Goal: Transaction & Acquisition: Purchase product/service

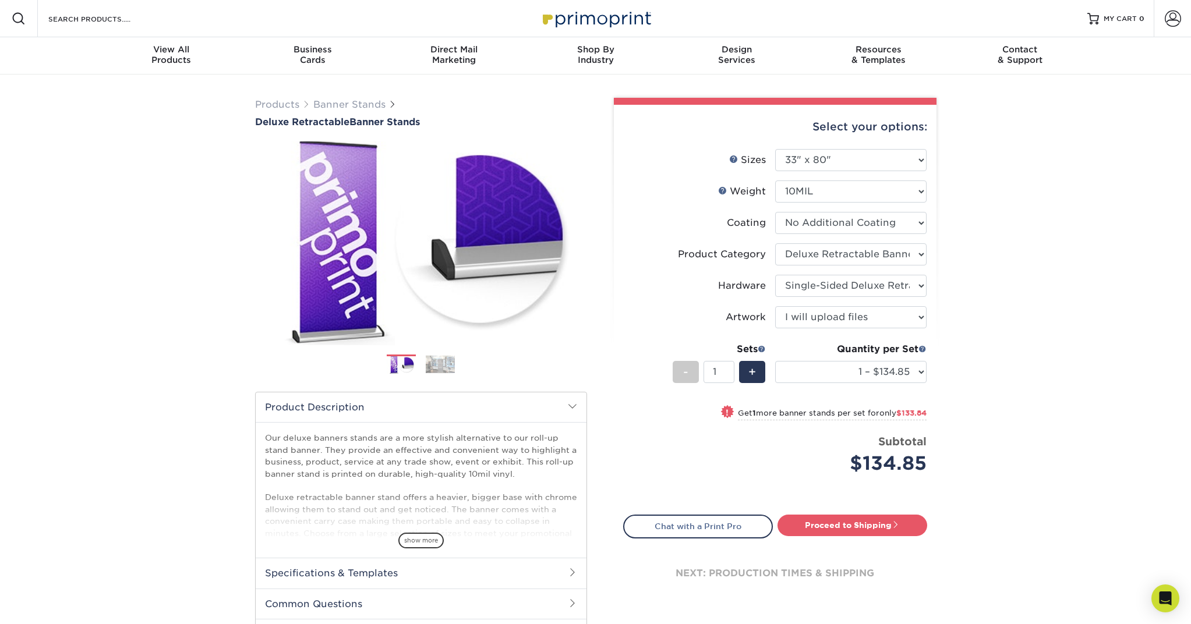
select select "33.00x80.00"
select select "deb82e1f-94dd-4fc2-adc3-95272b6b1220"
select select "8f8ed3c6-8570-4dec-a260-1d9d29af8a30"
select select "upload"
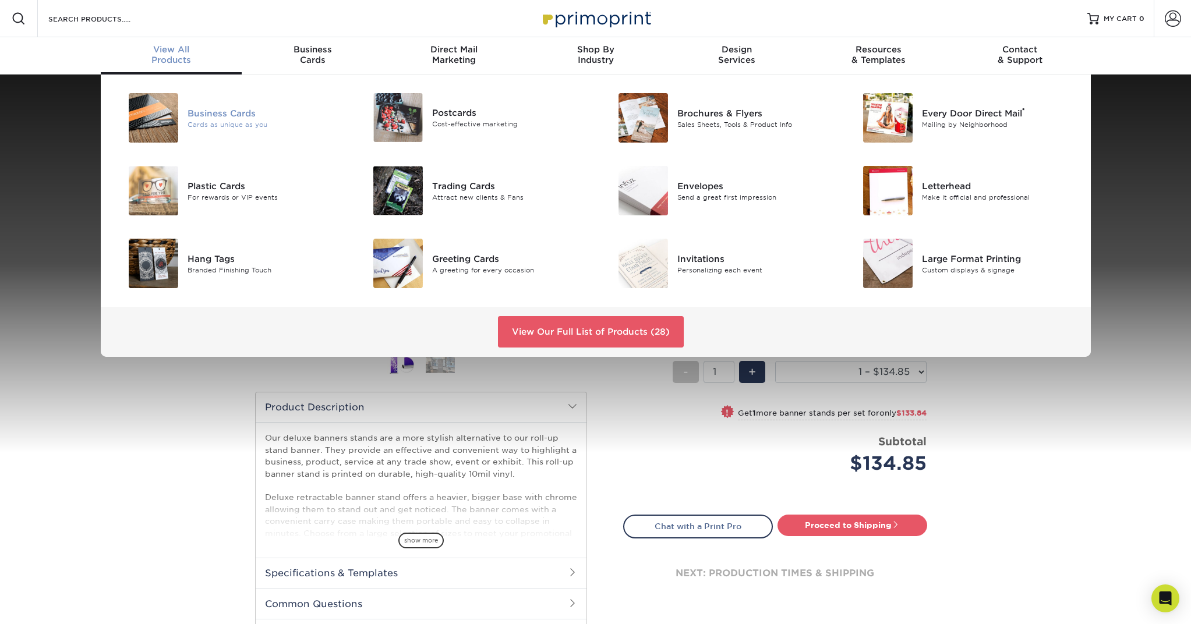
click at [208, 114] on div "Business Cards" at bounding box center [265, 113] width 154 height 13
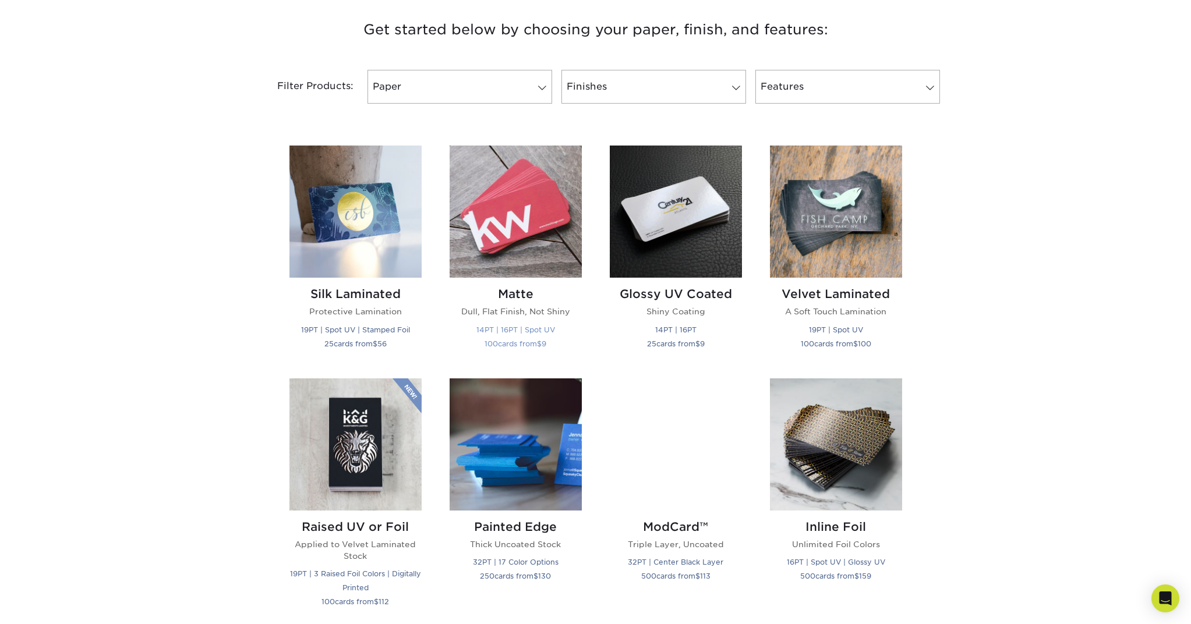
scroll to position [445, 0]
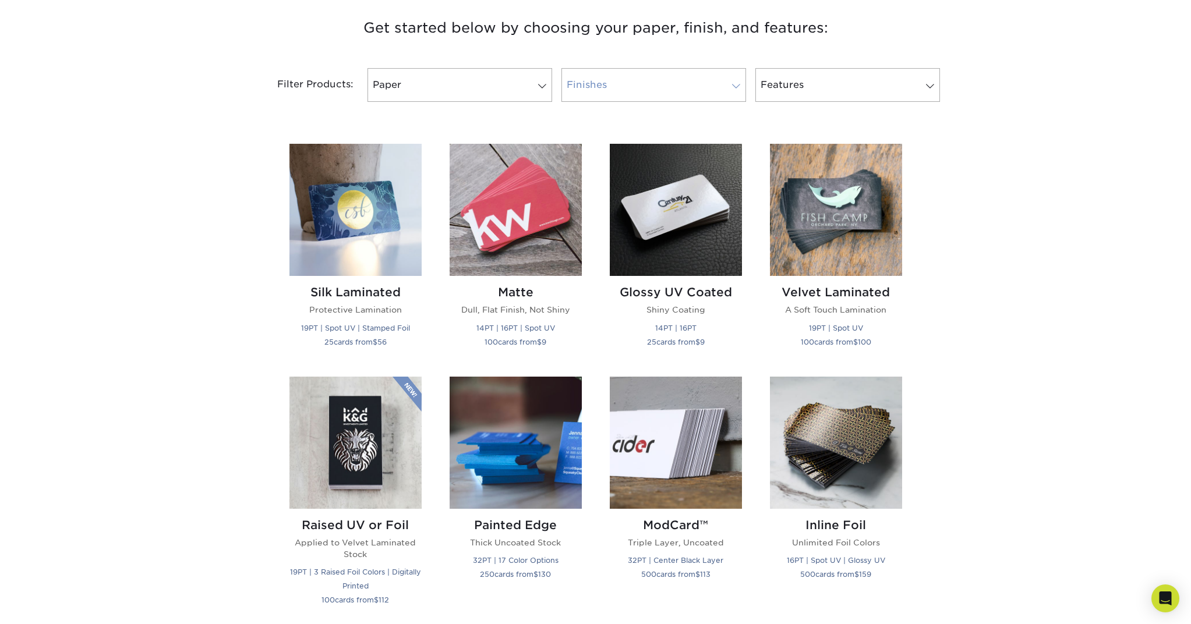
click at [639, 73] on link "Finishes" at bounding box center [654, 85] width 185 height 34
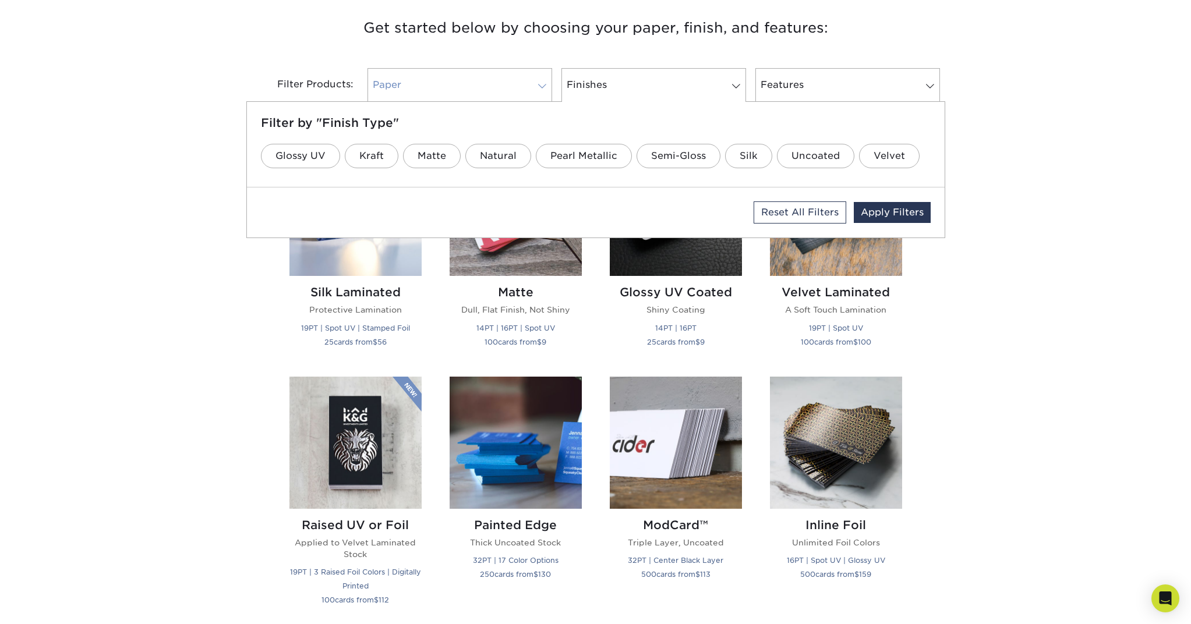
click at [485, 77] on link "Paper" at bounding box center [460, 85] width 185 height 34
click at [135, 163] on div "Get started below by choosing your paper, finish, and features: Filtered Matche…" at bounding box center [595, 625] width 1191 height 1275
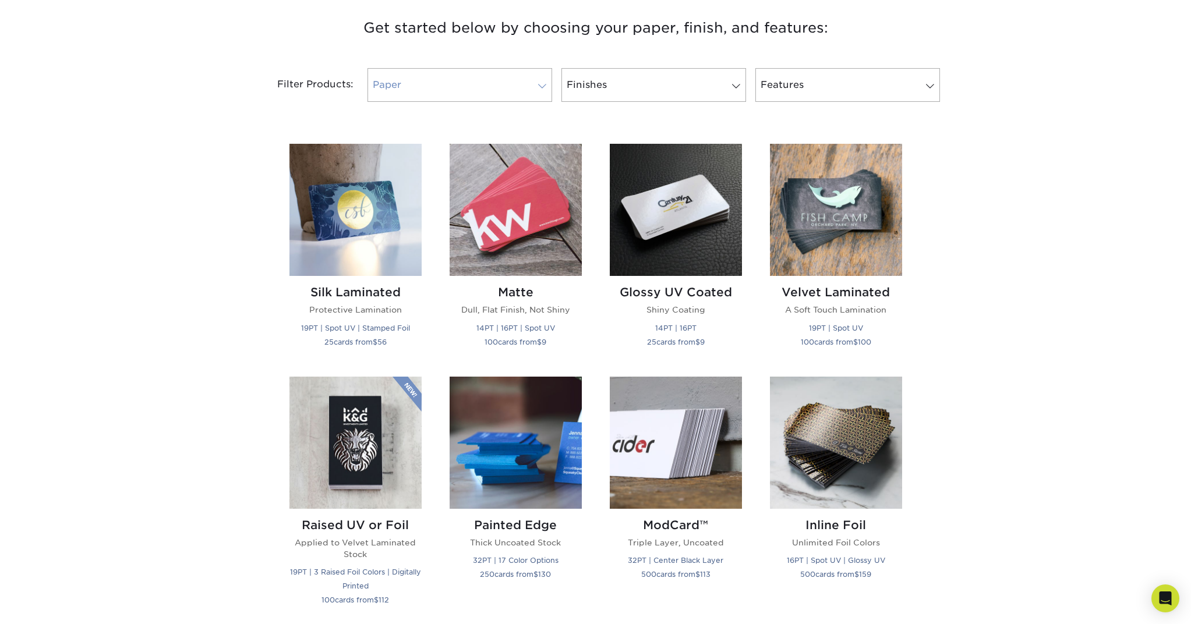
click at [404, 78] on link "Paper" at bounding box center [460, 85] width 185 height 34
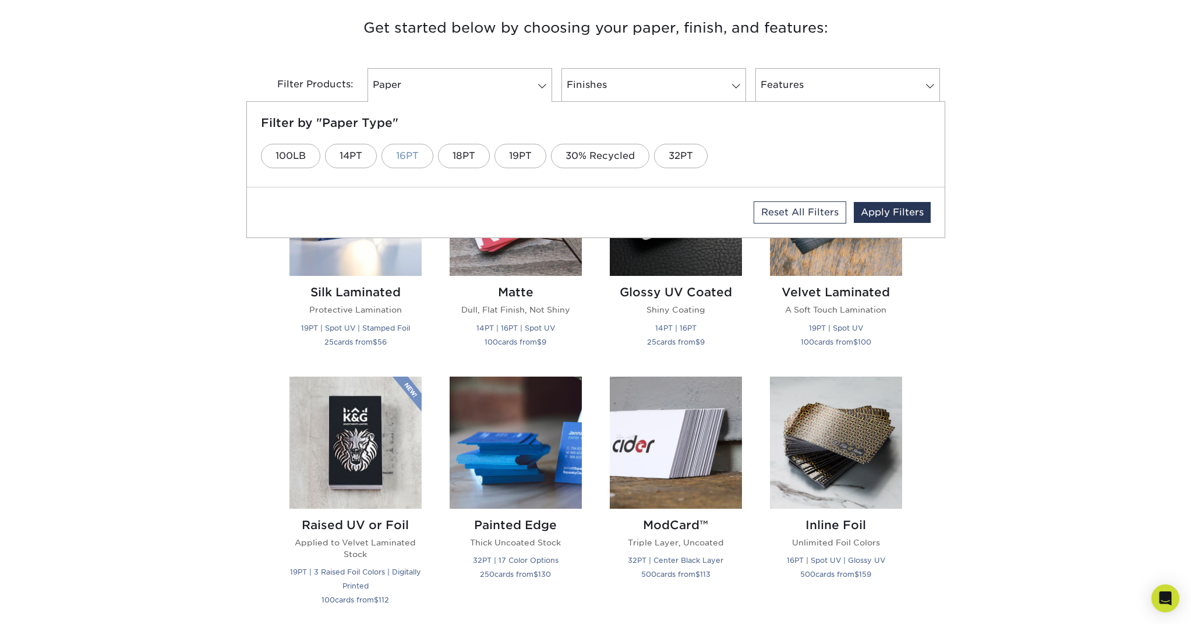
click at [393, 153] on link "16PT" at bounding box center [408, 156] width 52 height 24
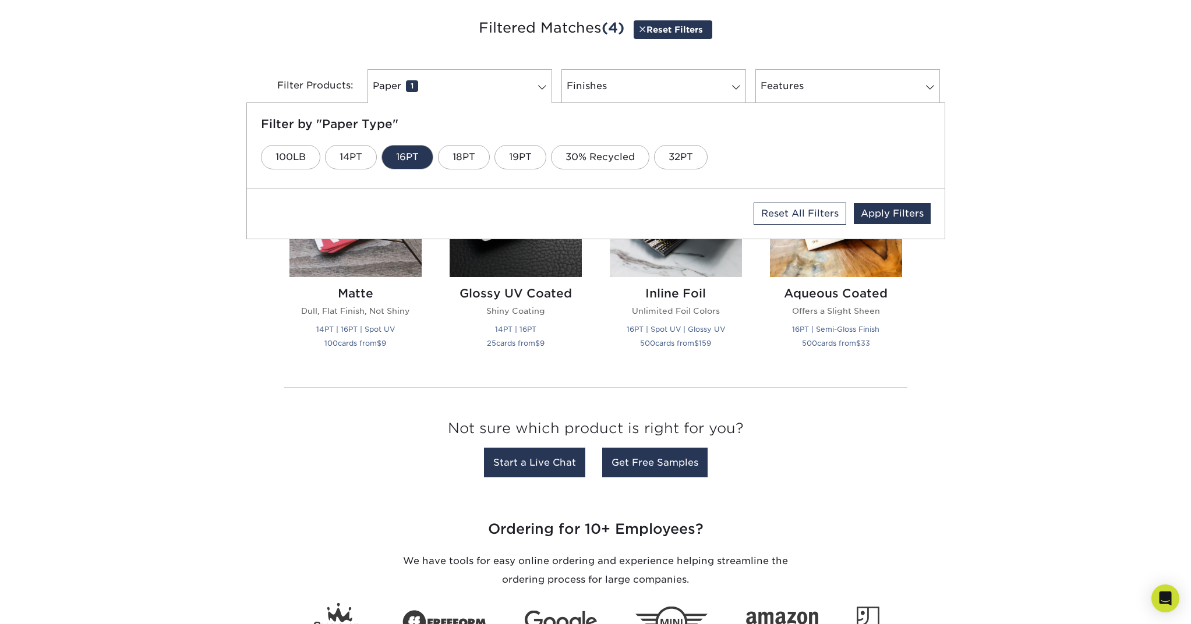
click at [219, 272] on div "Get started below by choosing your paper, finish, and features: Filtered Matche…" at bounding box center [595, 250] width 1191 height 524
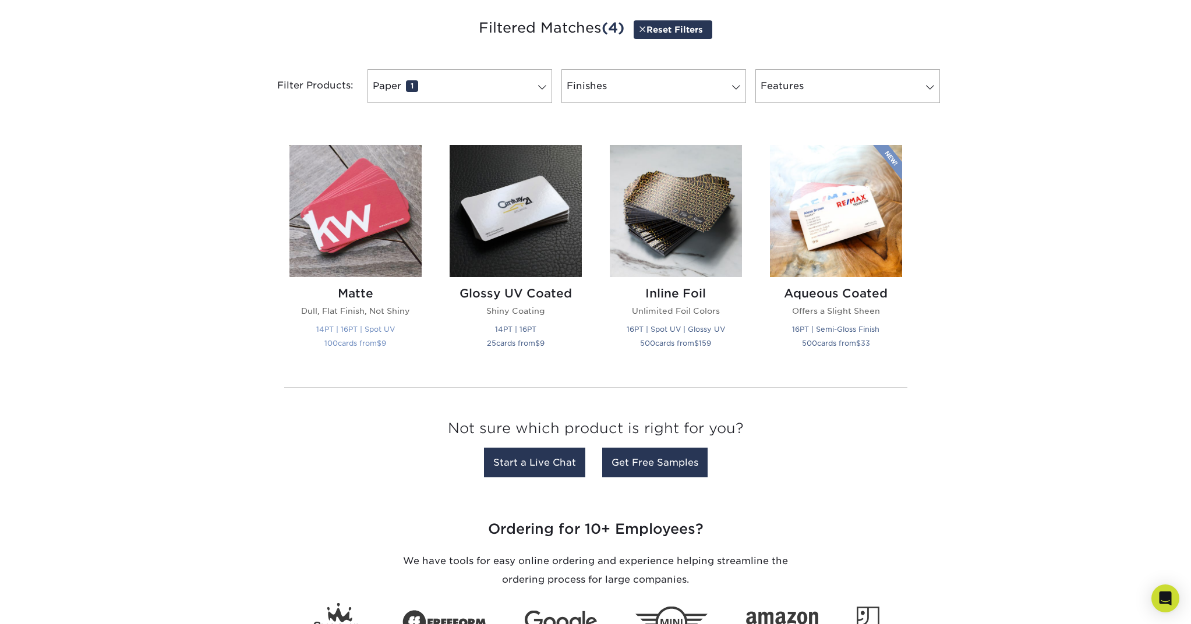
click at [389, 224] on img at bounding box center [356, 211] width 132 height 132
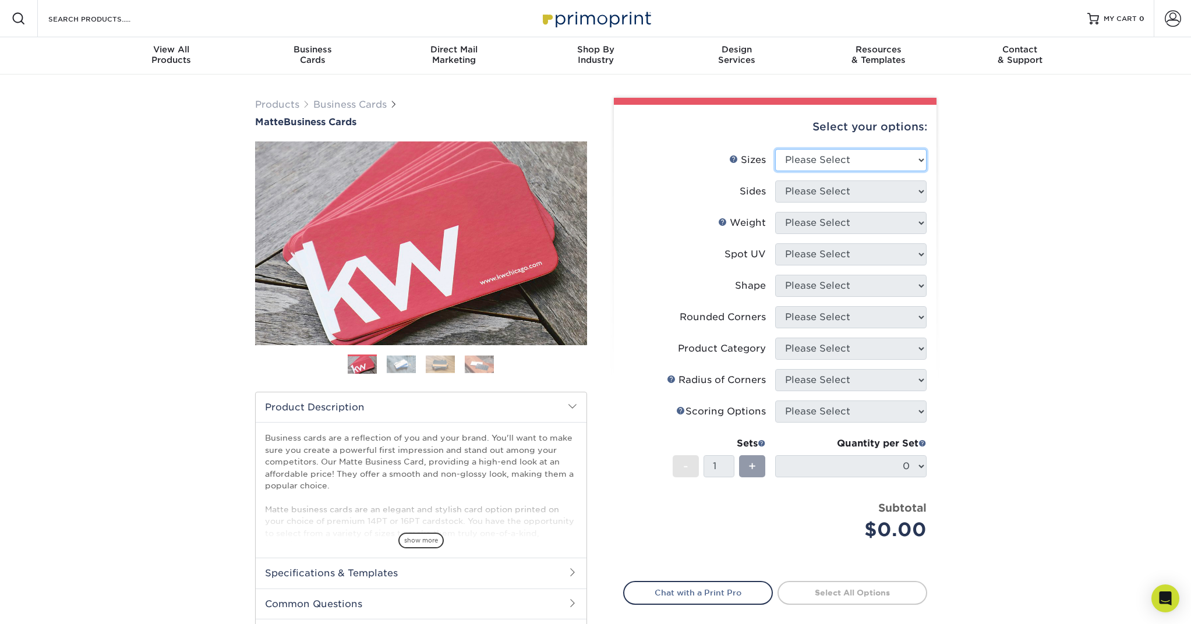
select select "2.50x2.50"
select select "13abbda7-1d64-4f25-8bb2-c179b224825d"
select select "16PT"
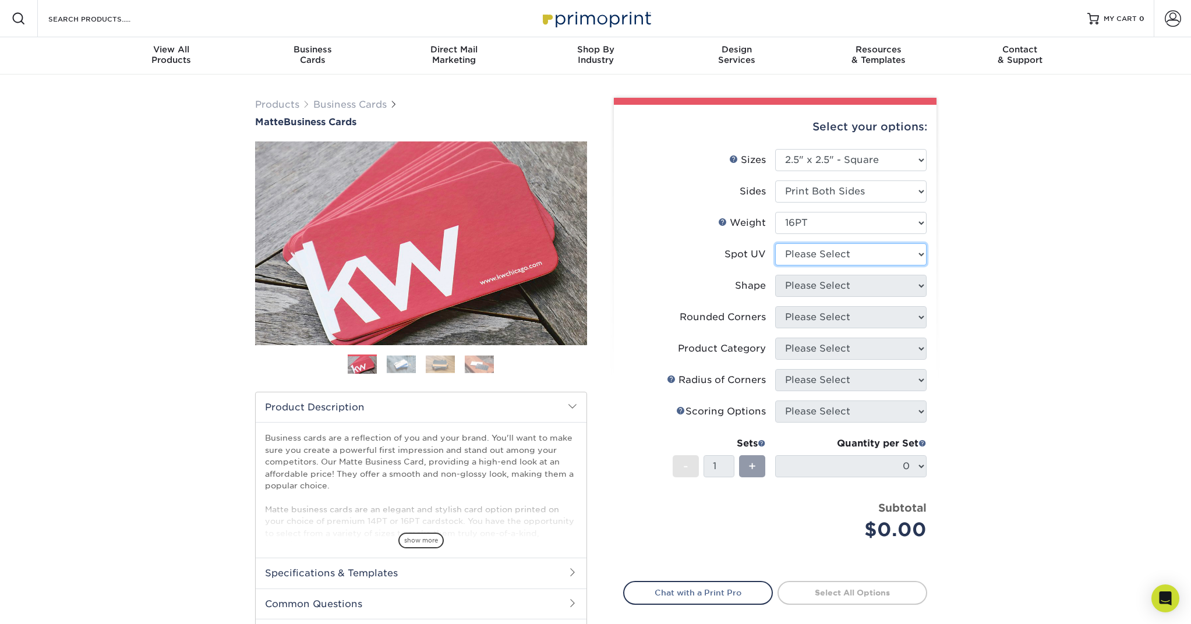
select select "3"
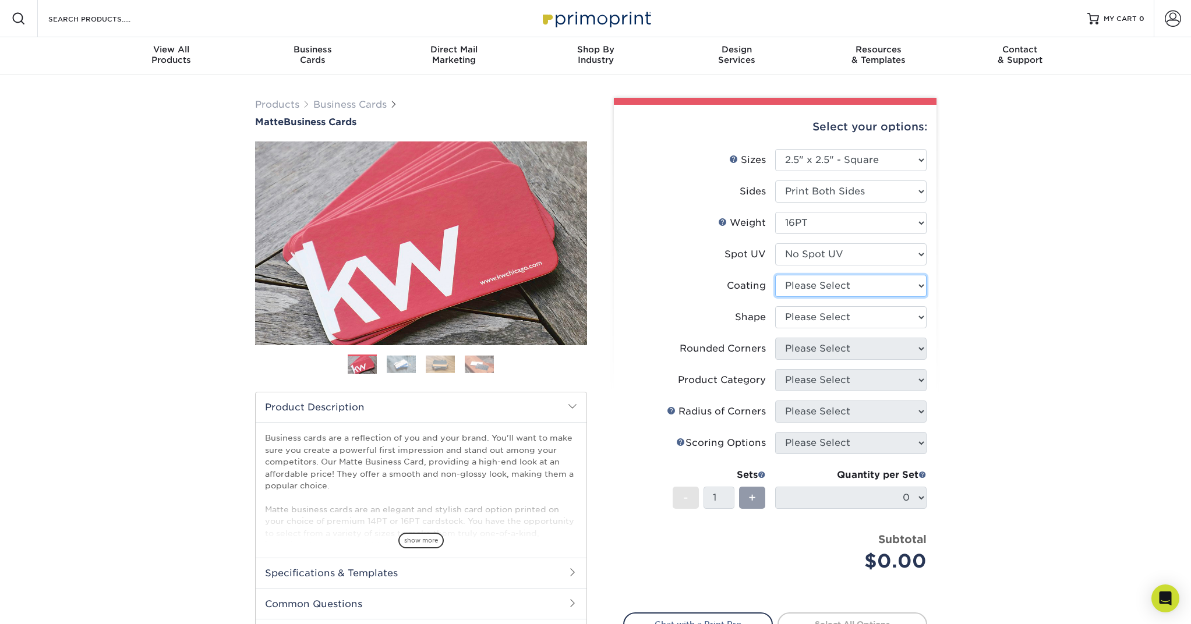
select select "121bb7b5-3b4d-429f-bd8d-bbf80e953313"
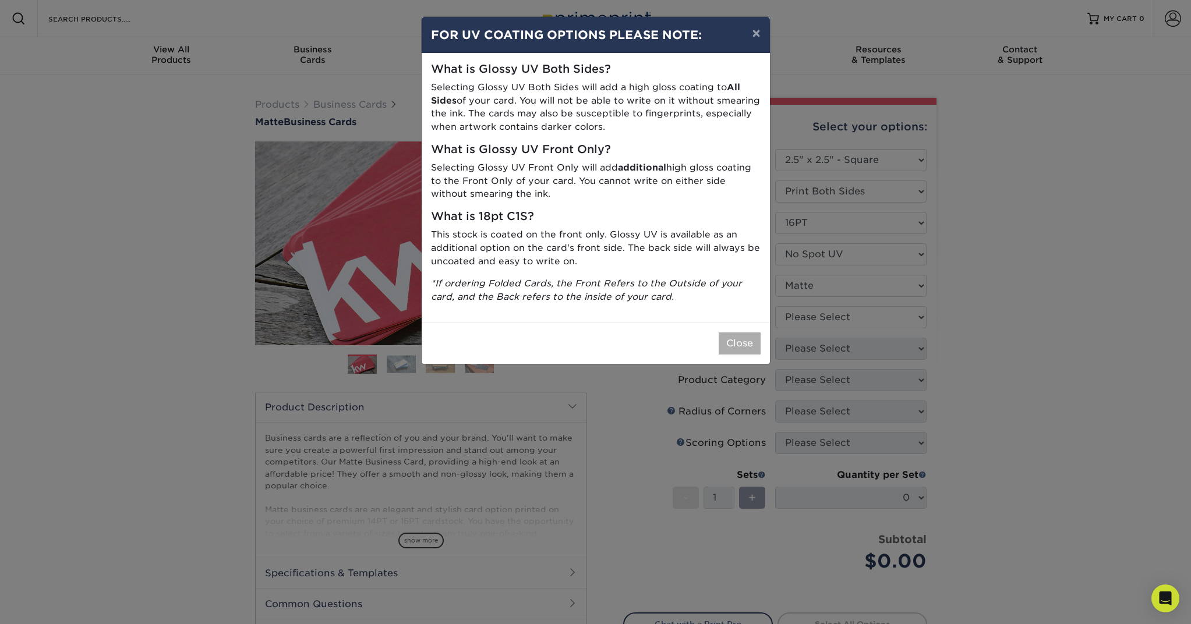
click at [738, 335] on button "Close" at bounding box center [740, 344] width 42 height 22
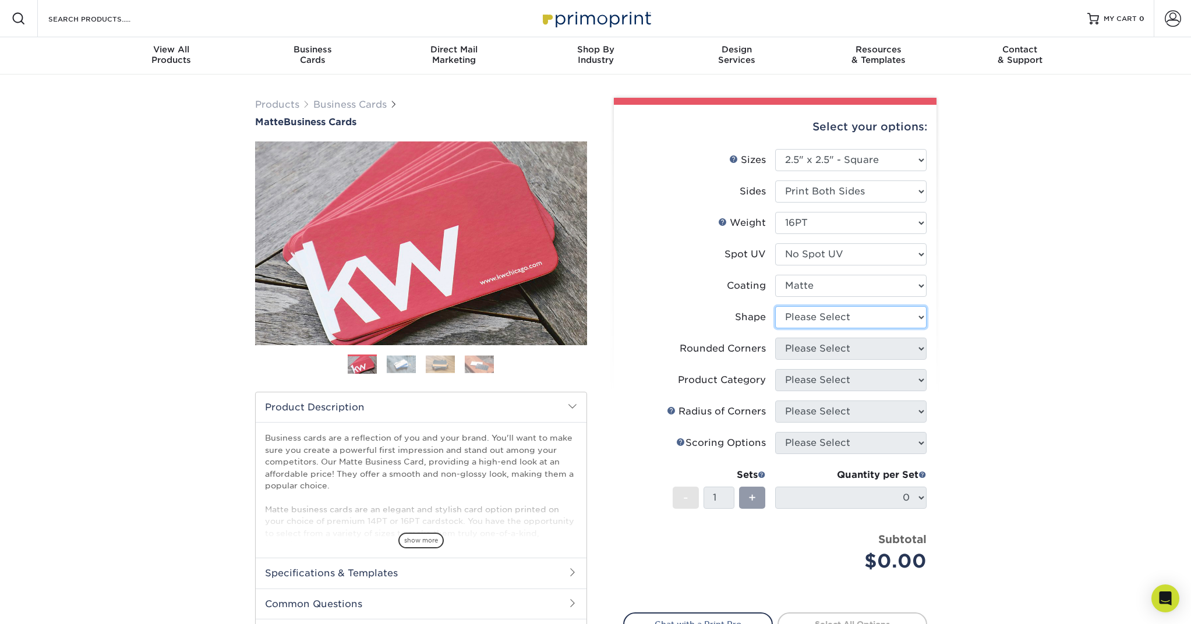
select select "standard"
select select "0"
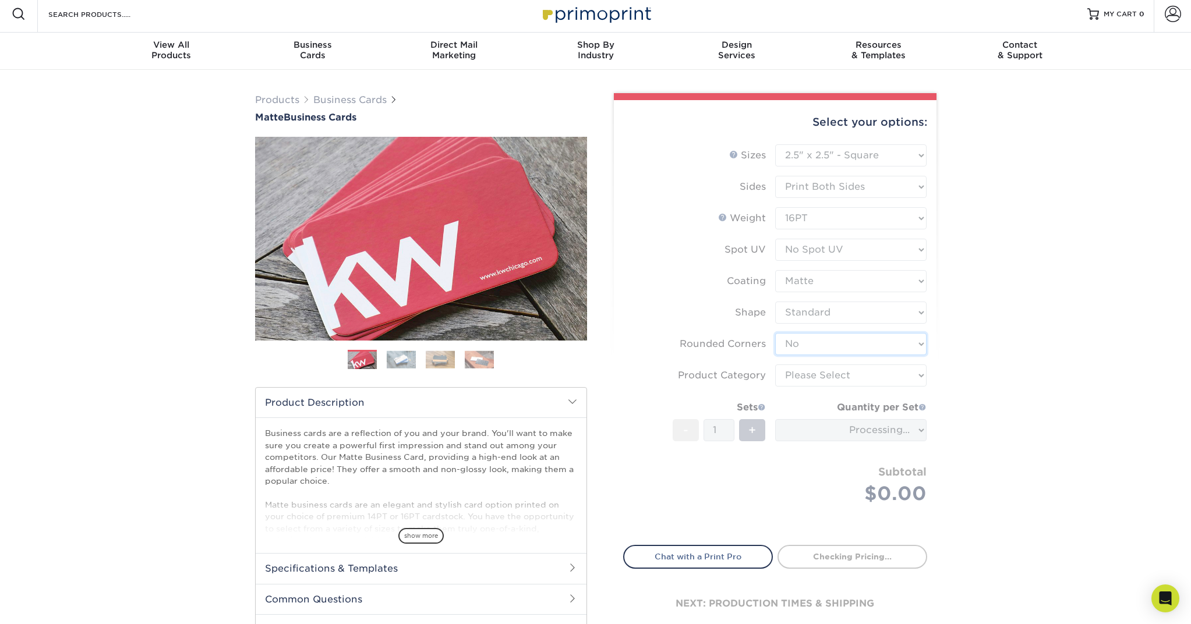
scroll to position [5, 0]
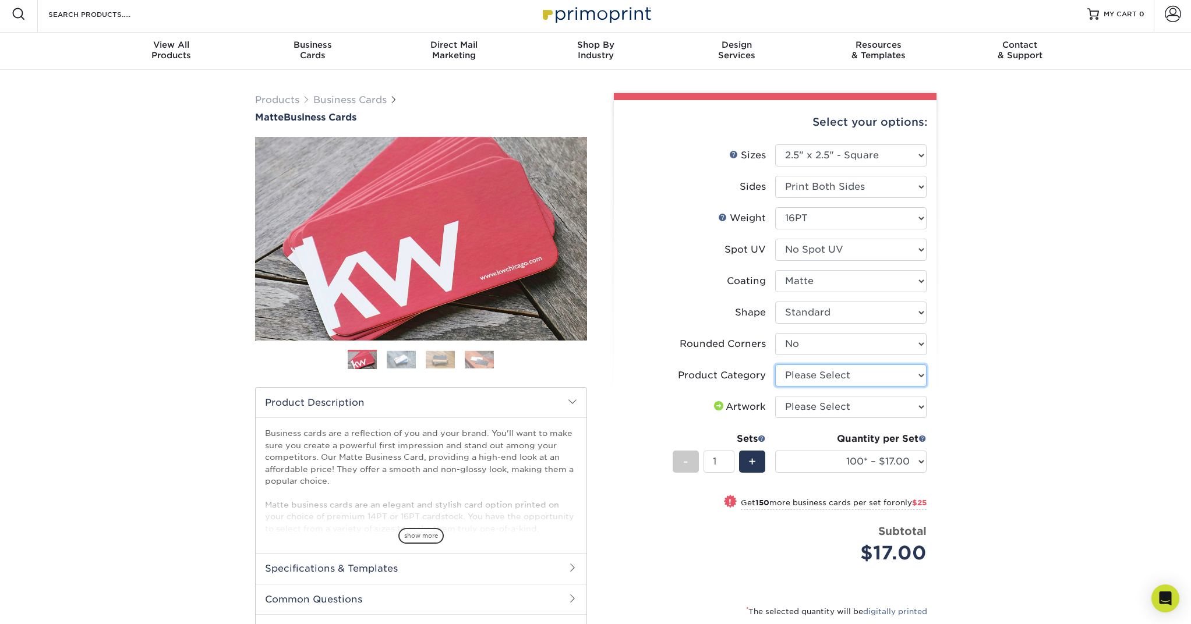
select select "3b5148f1-0588-4f88-a218-97bcfdce65c1"
select select "upload"
click at [758, 463] on div "+" at bounding box center [752, 462] width 26 height 22
type input "2"
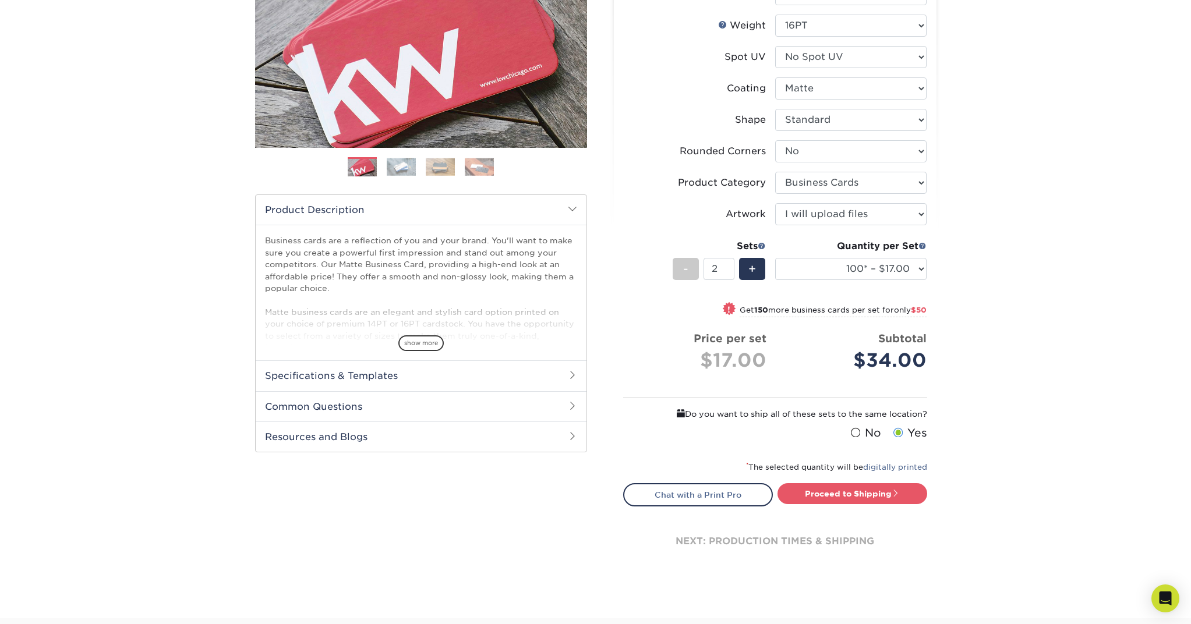
scroll to position [193, 0]
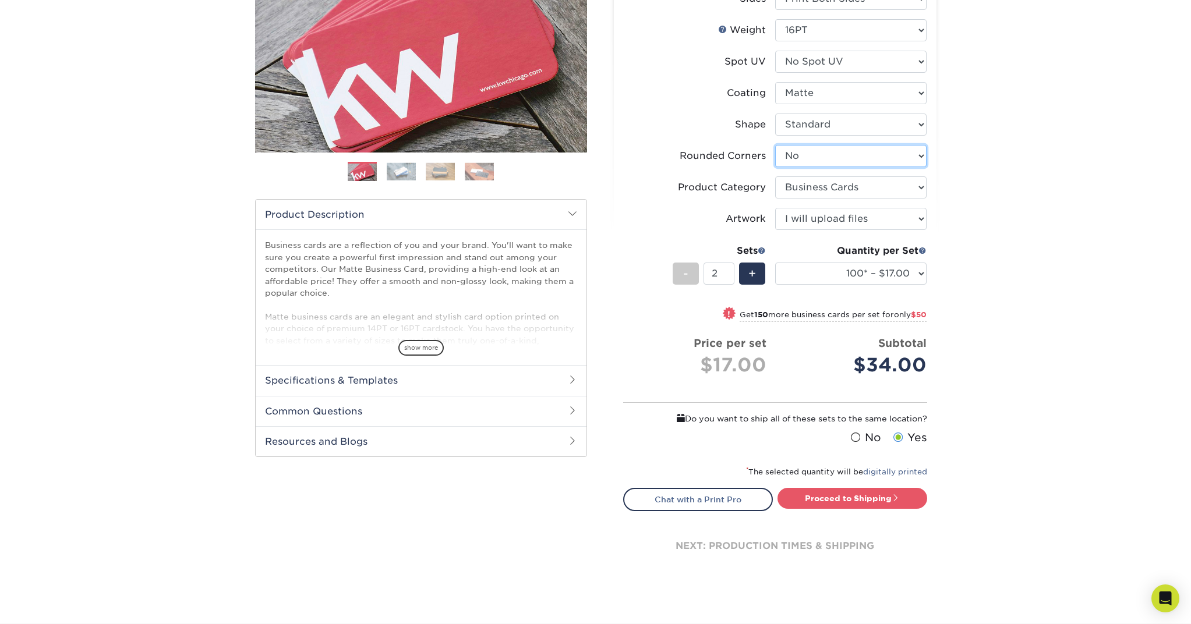
select select "7672df9e-0e0a-464d-8e1f-920c575e4da3"
select select "-1"
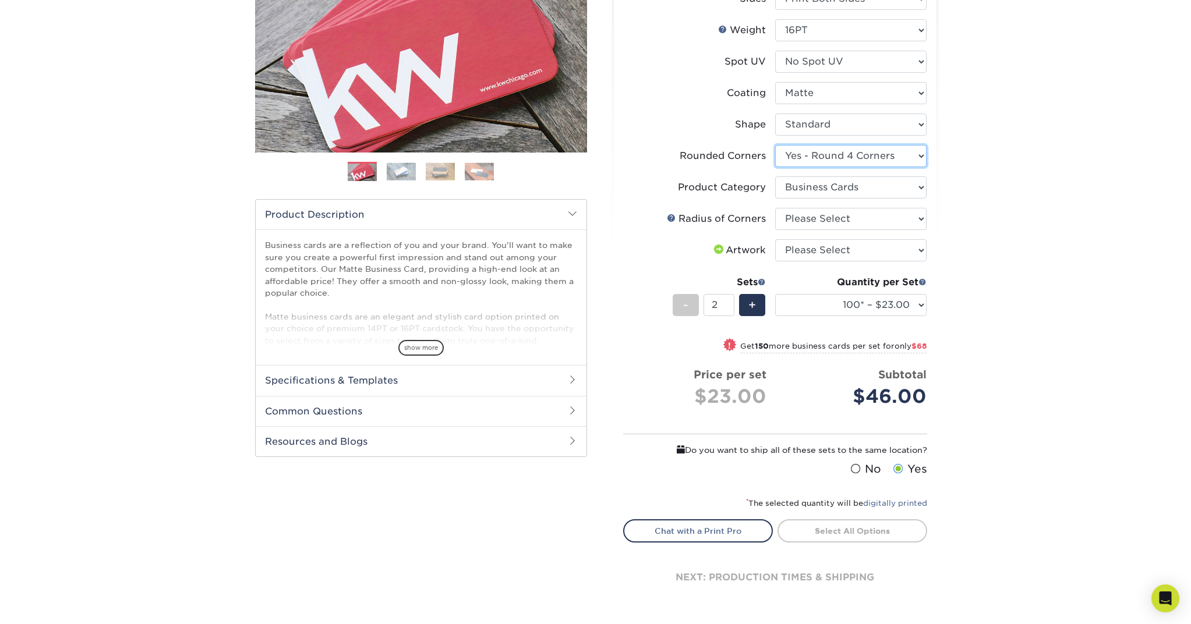
select select "0"
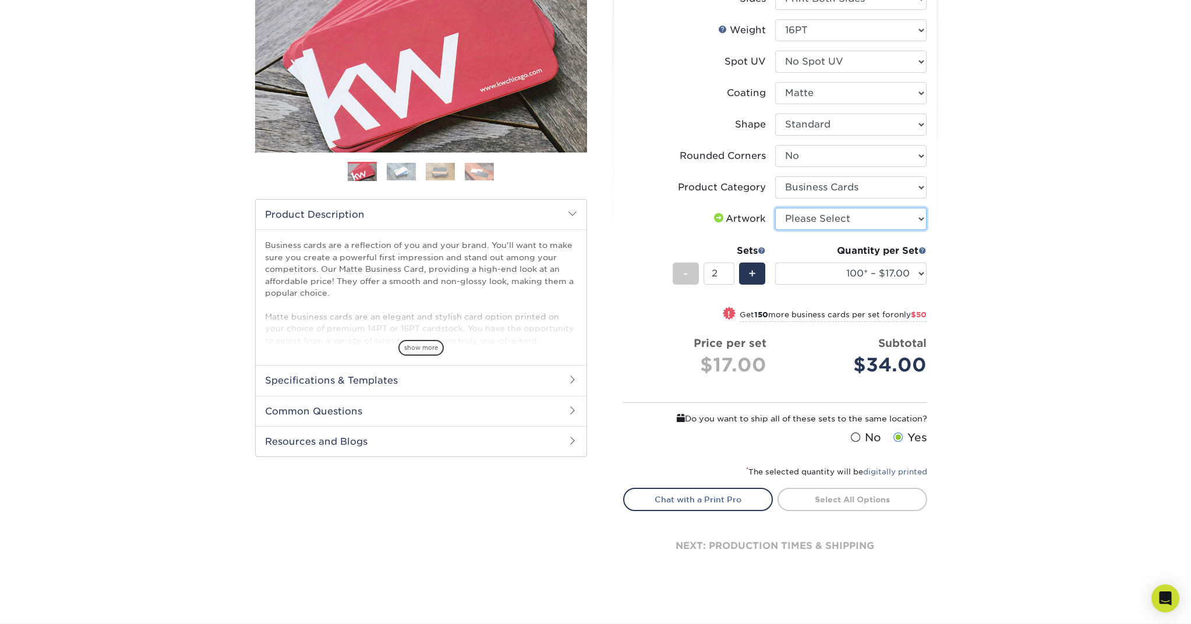
select select "upload"
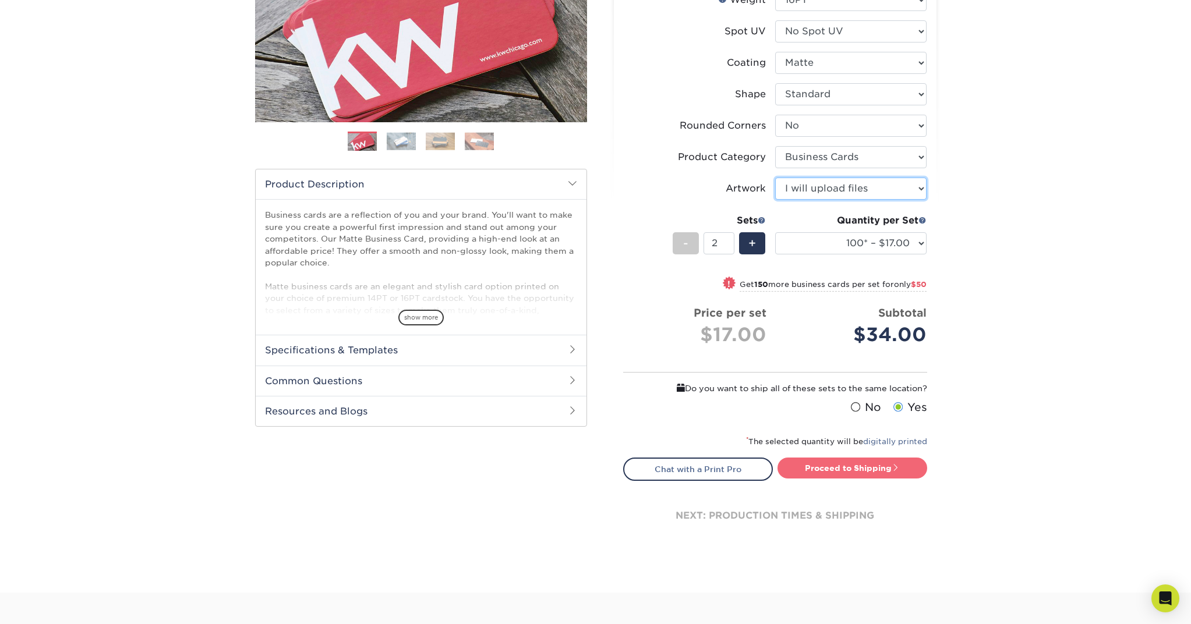
scroll to position [223, 1]
click at [537, 343] on h2 "Specifications & Templates" at bounding box center [421, 350] width 331 height 30
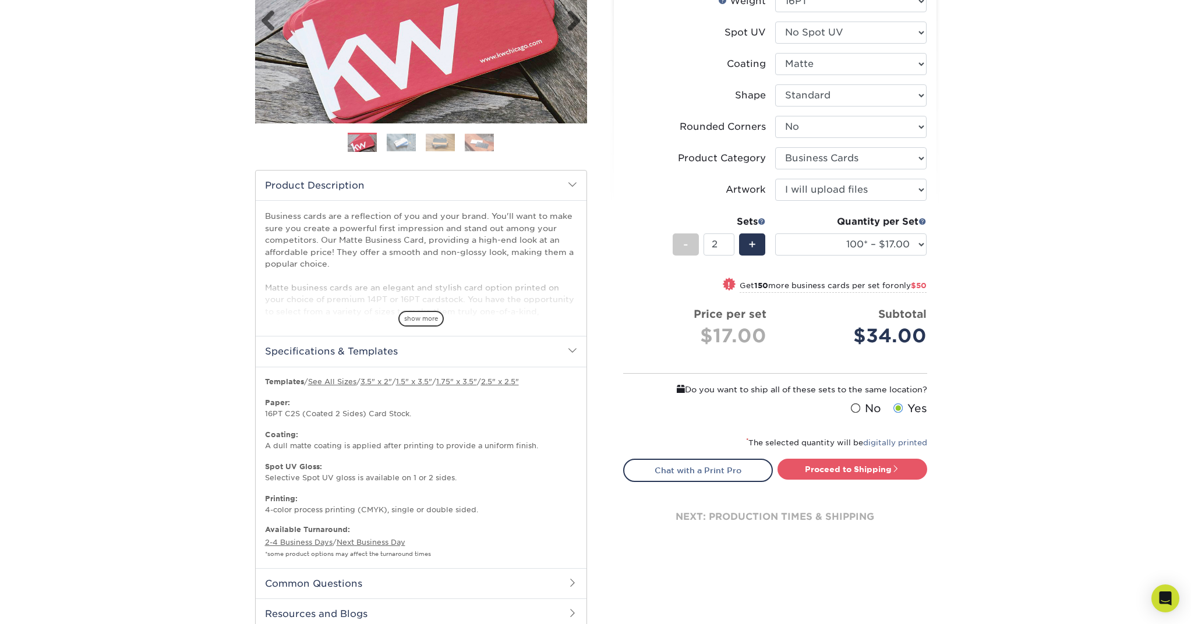
scroll to position [222, 0]
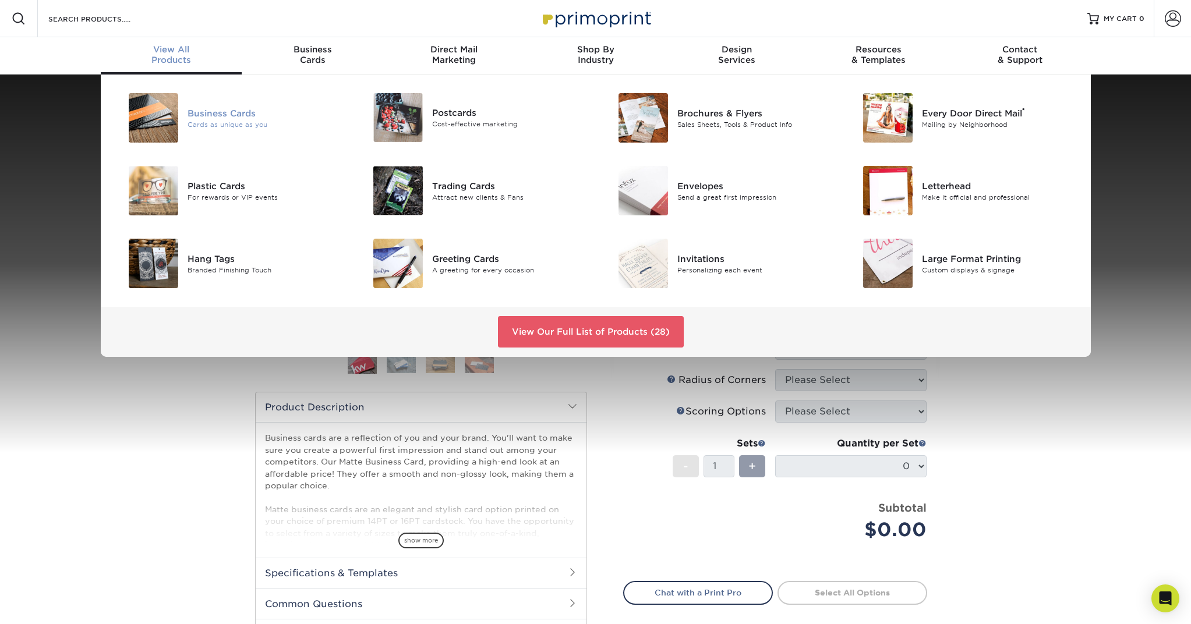
click at [191, 114] on div "Business Cards" at bounding box center [265, 113] width 154 height 13
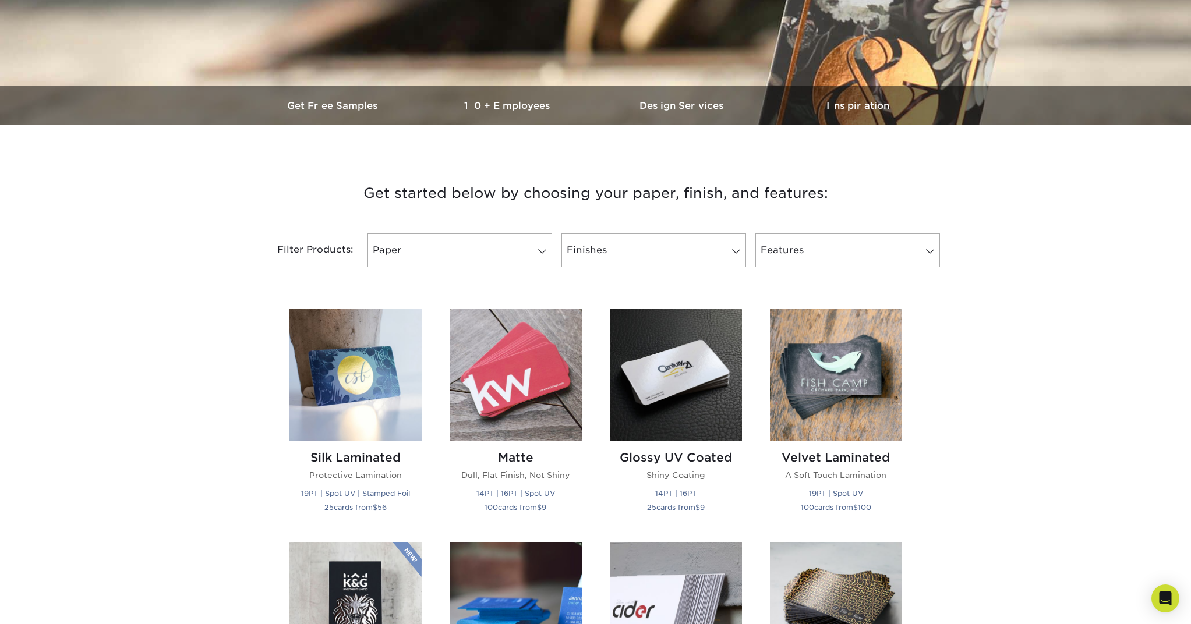
scroll to position [284, 0]
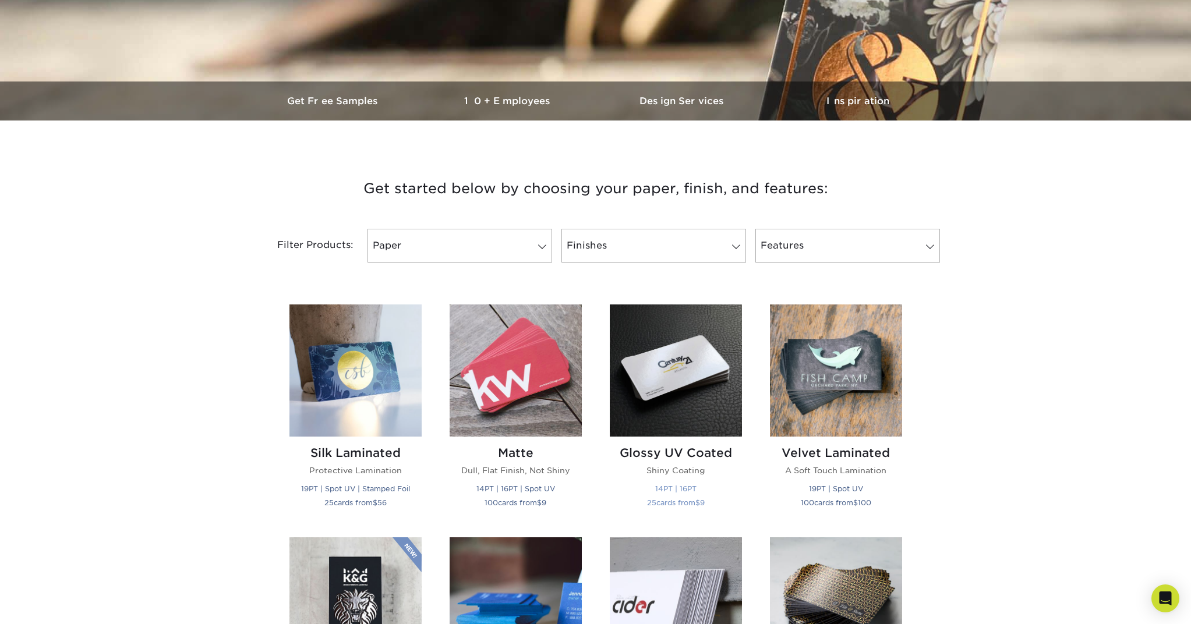
click at [638, 347] on img at bounding box center [676, 371] width 132 height 132
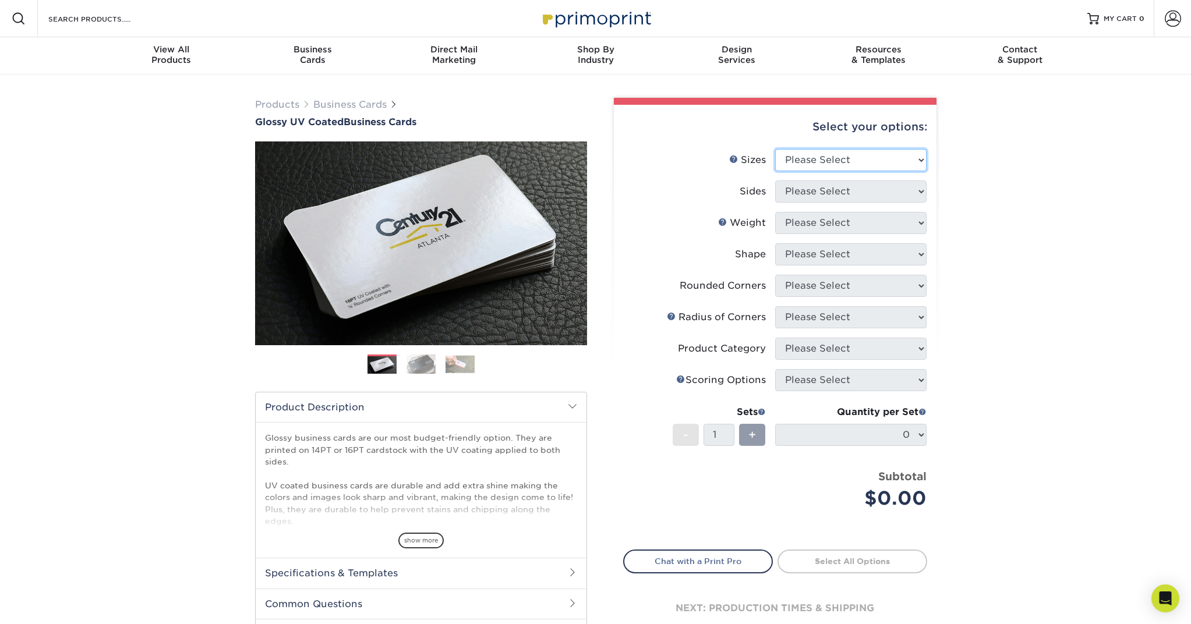
select select "2.50x2.50"
select select "13abbda7-1d64-4f25-8bb2-c179b224825d"
select select "16PT"
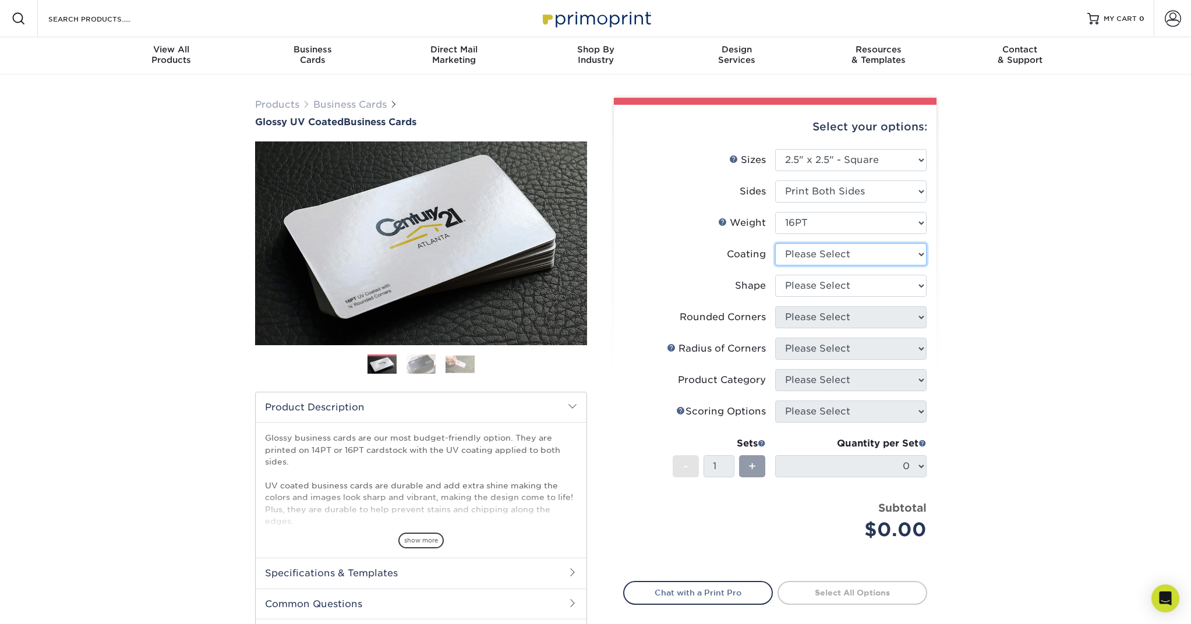
select select "ae367451-b2b8-45df-a344-0f05b6a12993"
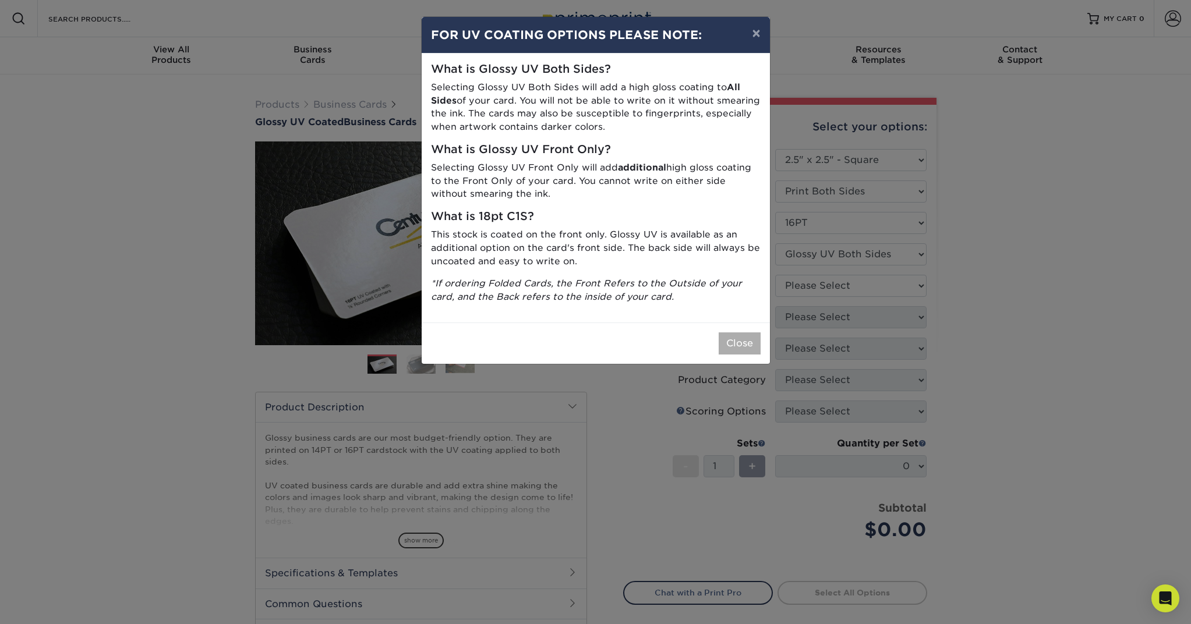
click at [746, 333] on button "Close" at bounding box center [740, 344] width 42 height 22
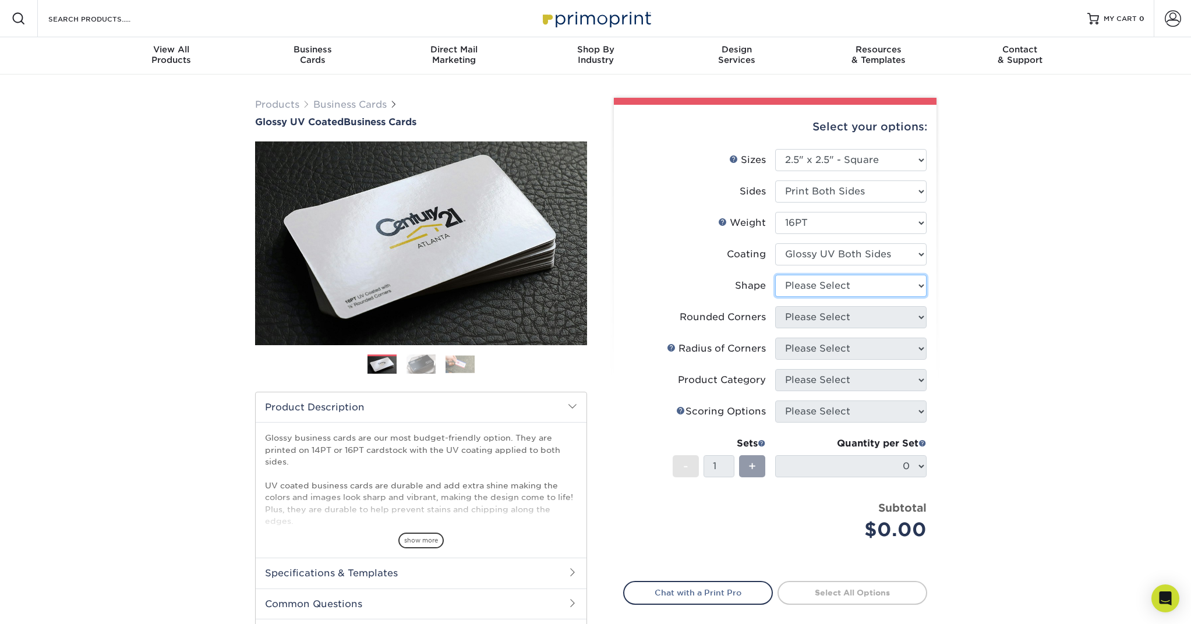
select select "standard"
select select "0"
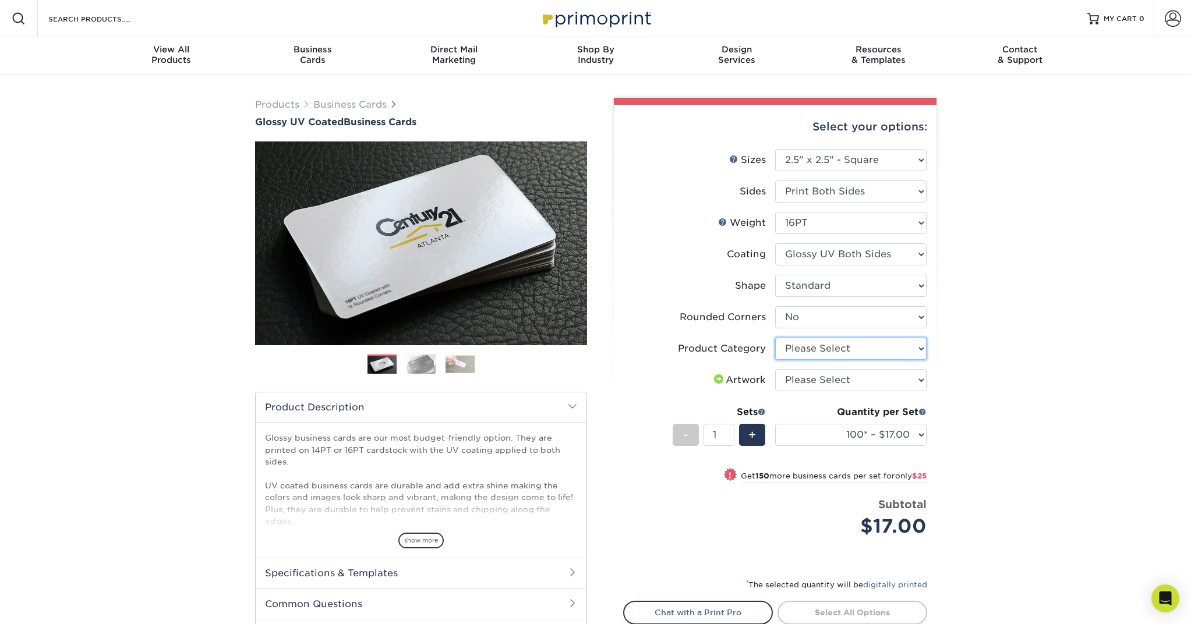
select select "3b5148f1-0588-4f88-a218-97bcfdce65c1"
select select "upload"
click at [756, 428] on span "+" at bounding box center [753, 434] width 8 height 17
type input "2"
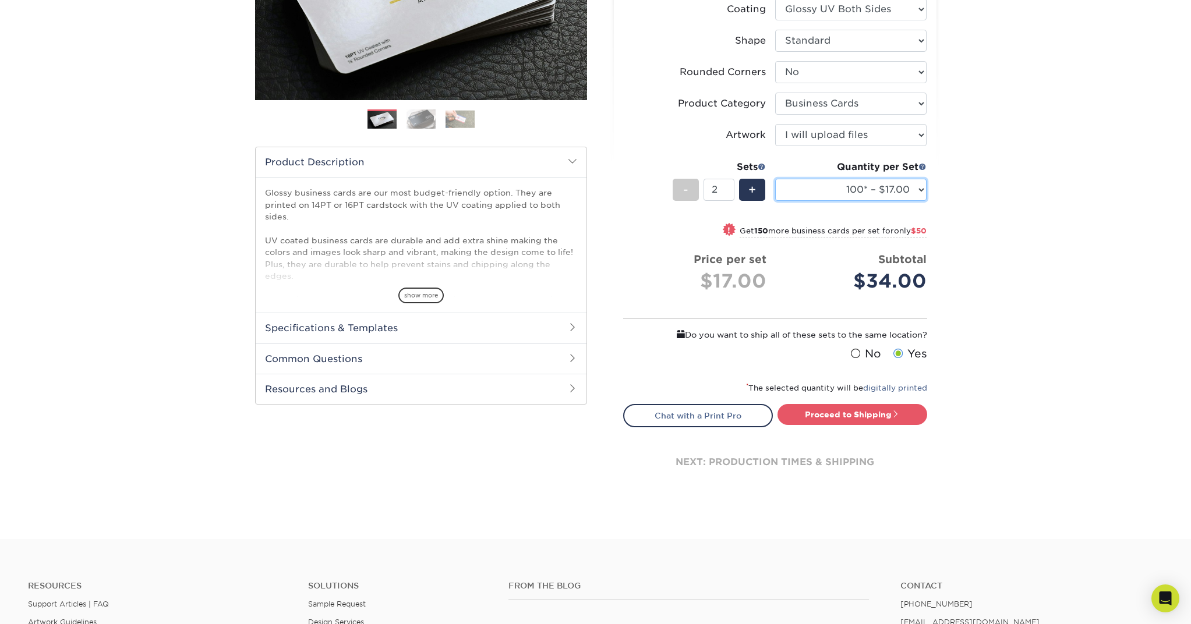
scroll to position [246, 0]
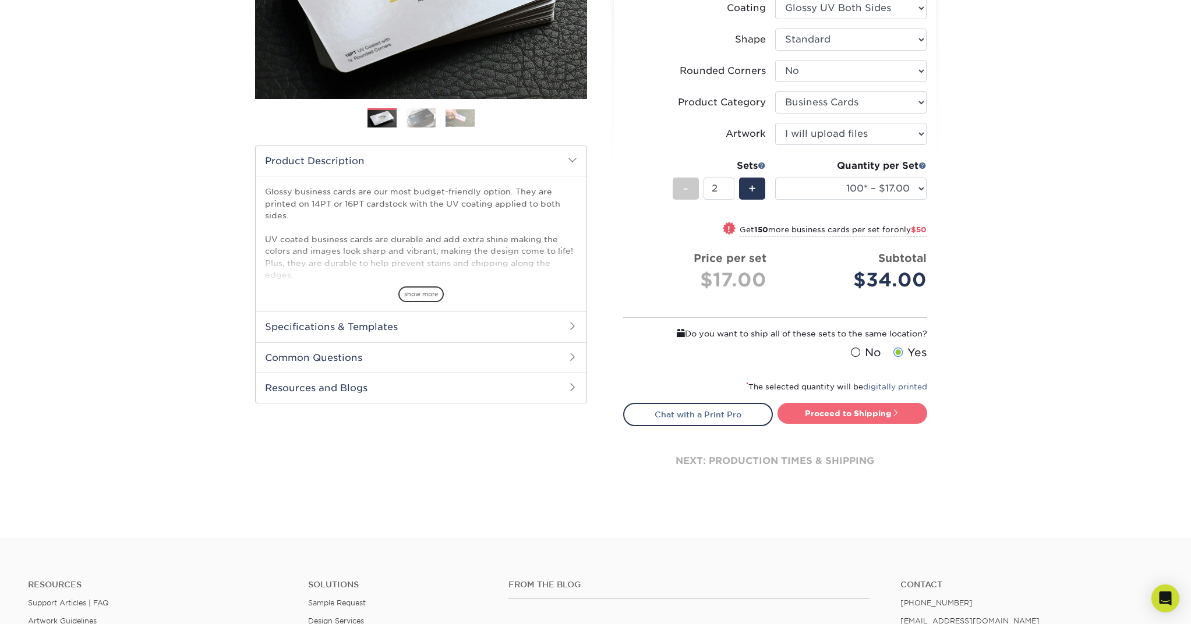
click at [801, 414] on link "Proceed to Shipping" at bounding box center [853, 413] width 150 height 21
type input "Set 1"
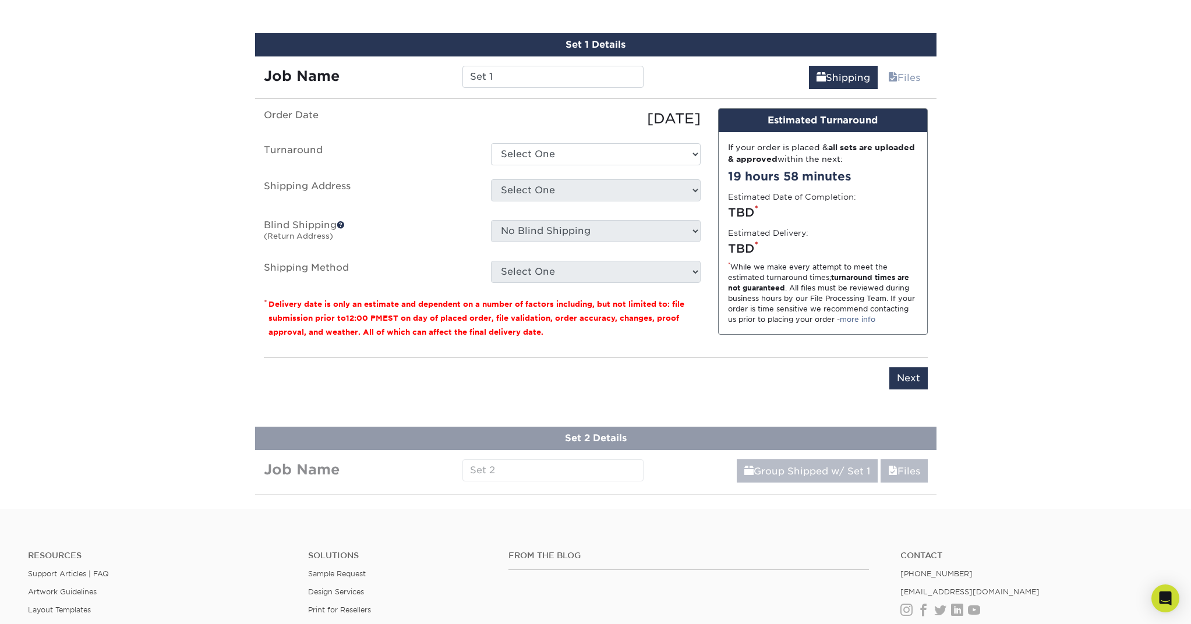
scroll to position [679, 0]
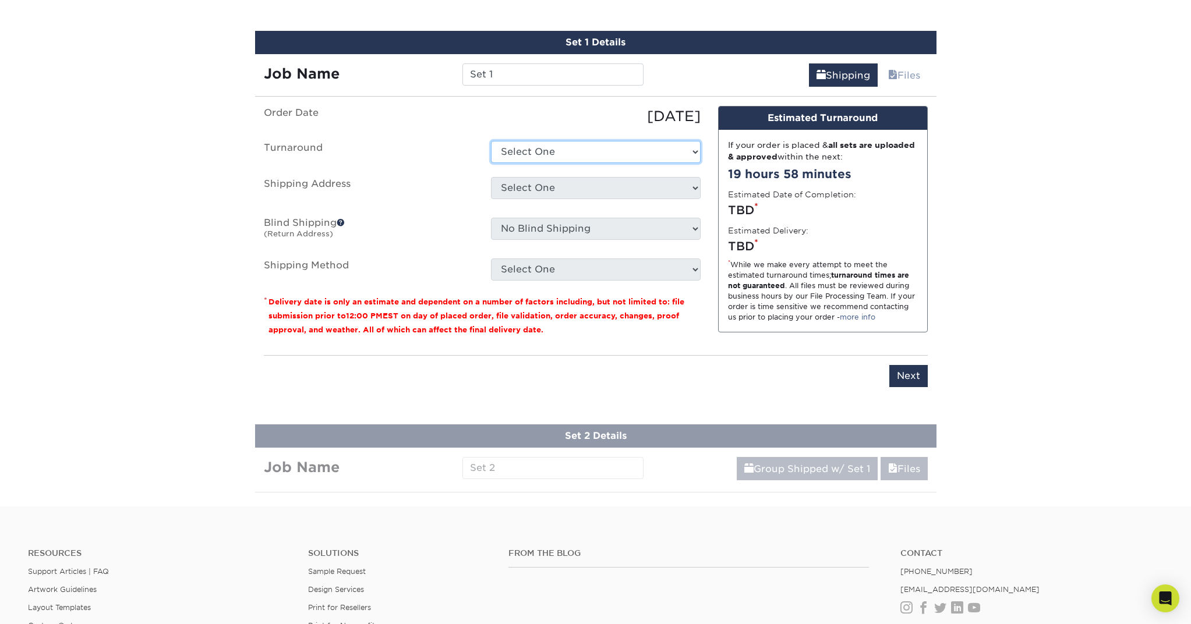
select select "cb7c358f-a4bd-4ba1-a717-2d4814d90abc"
select select "newaddress"
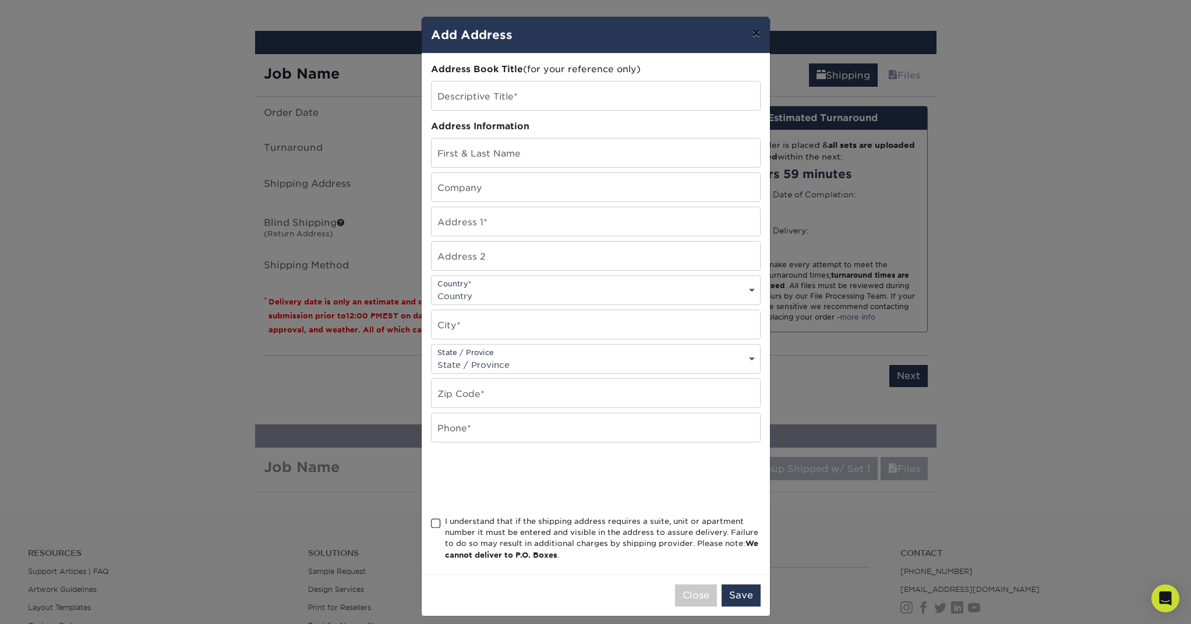
click at [756, 34] on button "×" at bounding box center [756, 33] width 27 height 33
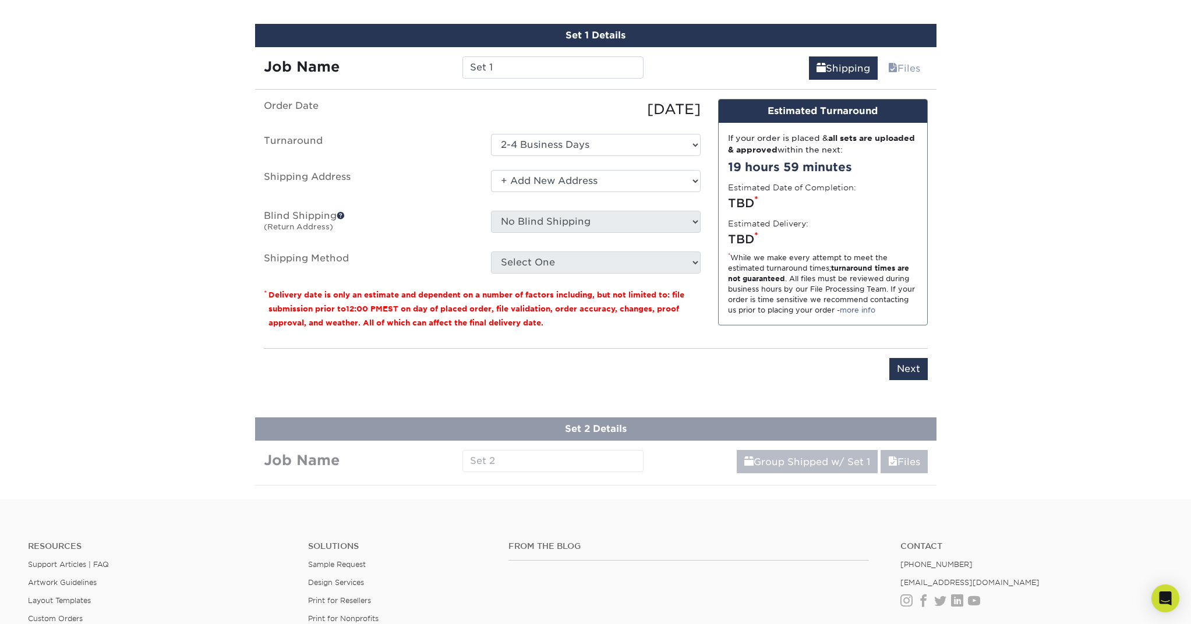
scroll to position [691, 0]
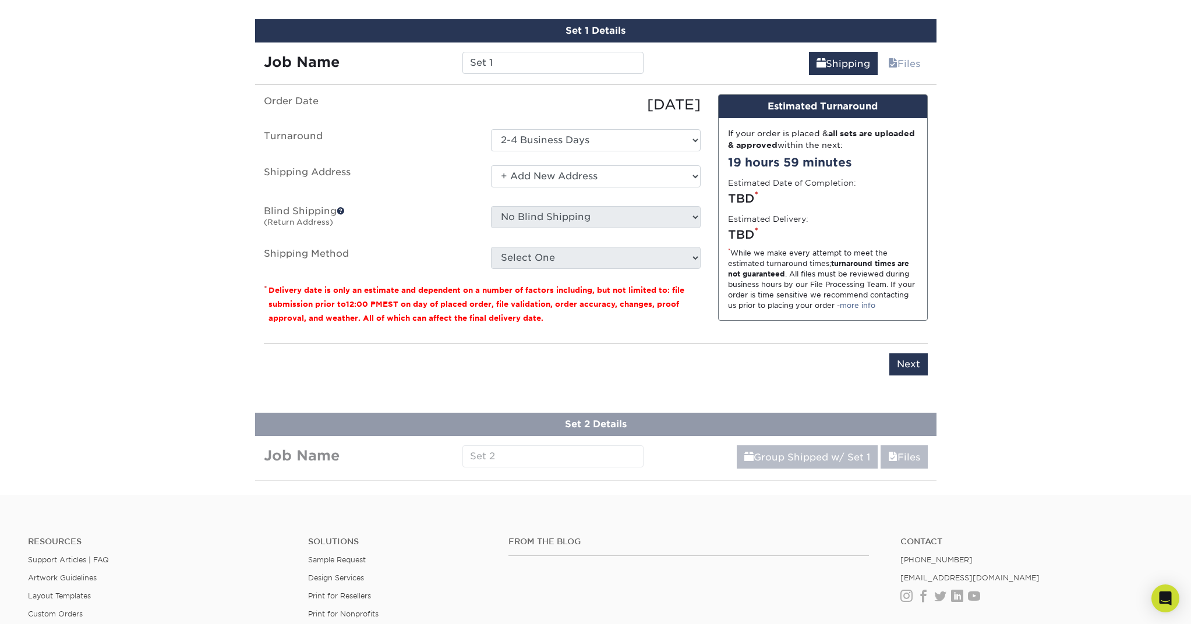
click at [341, 207] on span at bounding box center [341, 211] width 8 height 8
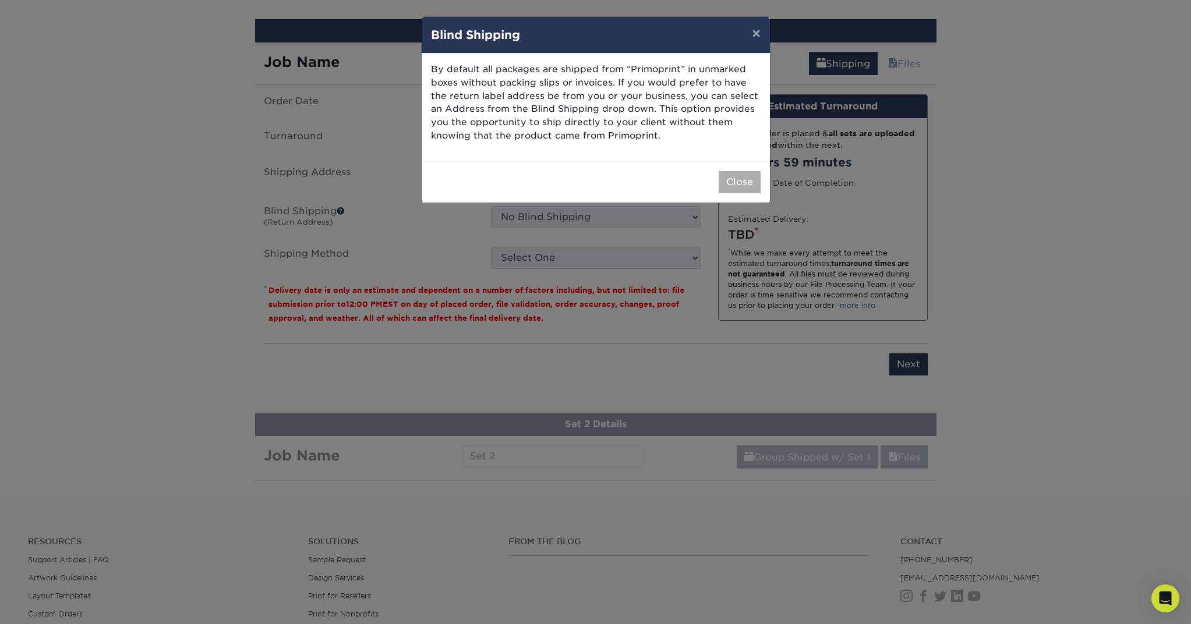
click at [729, 176] on button "Close" at bounding box center [740, 182] width 42 height 22
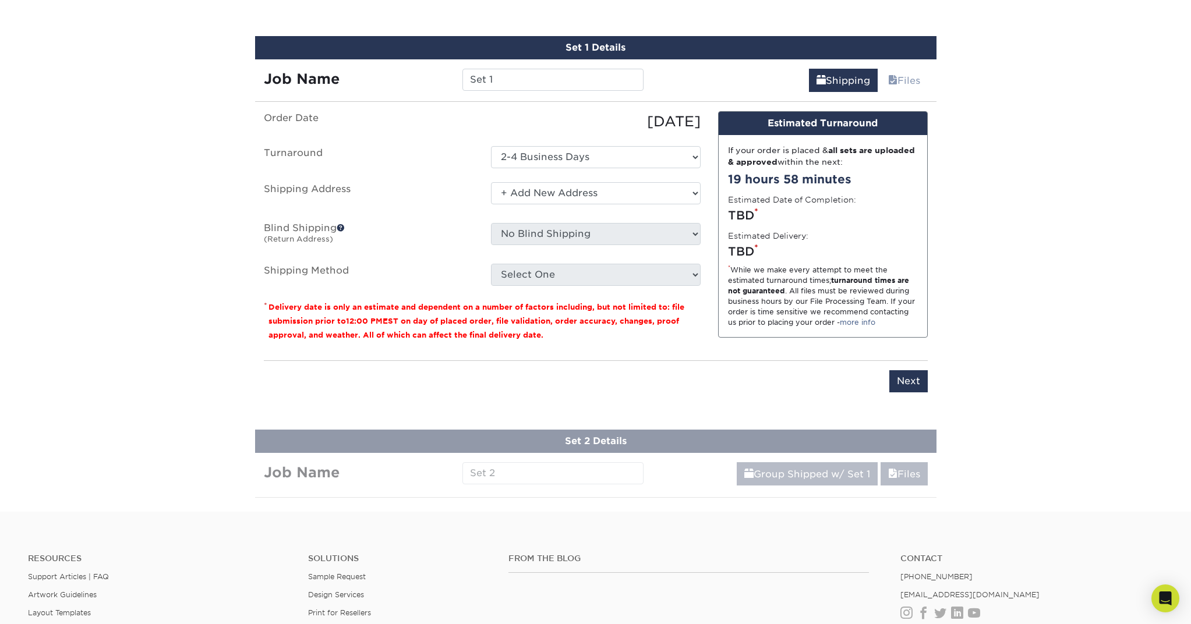
click at [538, 262] on ul "Order Date [DATE] [GEOGRAPHIC_DATA] Select One 2-4 Business Days 2 Day Next Bus…" at bounding box center [482, 198] width 437 height 175
